Goal: Navigation & Orientation: Find specific page/section

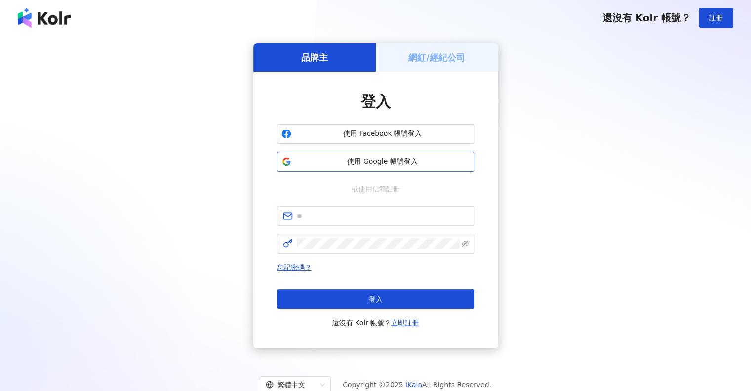
click at [367, 162] on span "使用 Google 帳號登入" at bounding box center [382, 162] width 175 height 10
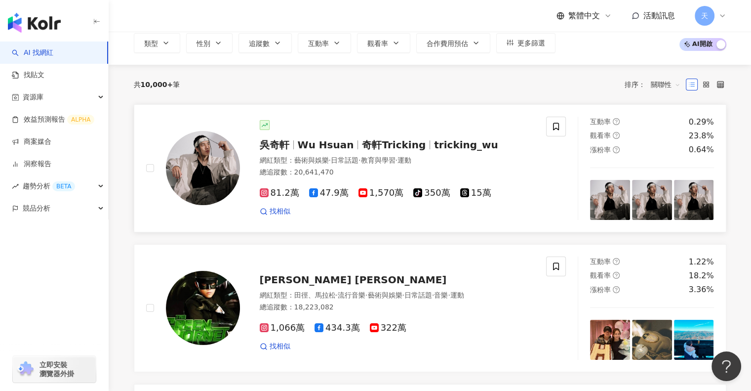
scroll to position [99, 0]
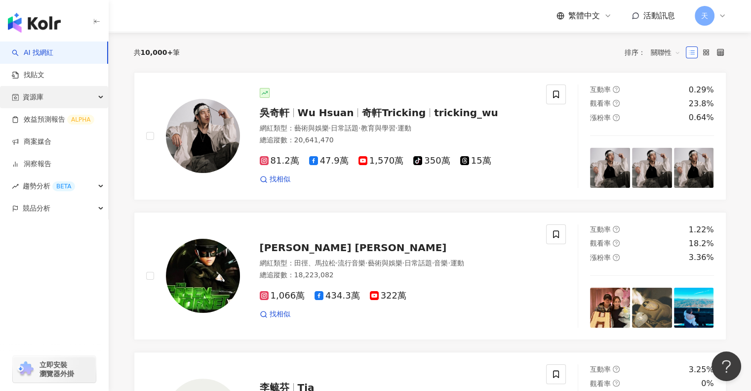
click at [36, 97] on span "資源庫" at bounding box center [33, 97] width 21 height 22
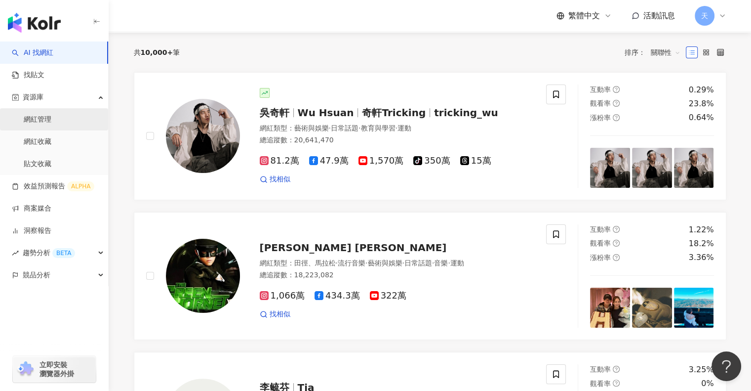
click at [32, 116] on link "網紅管理" at bounding box center [38, 120] width 28 height 10
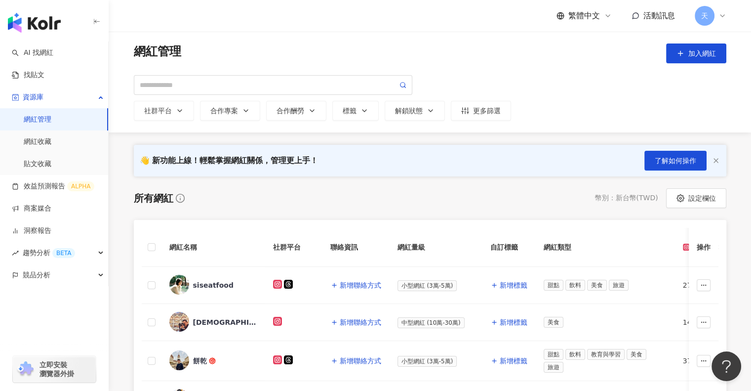
click at [229, 30] on div "繁體中文 活動訊息 天" at bounding box center [430, 16] width 592 height 32
